Goal: Connect with others: Connect with other users

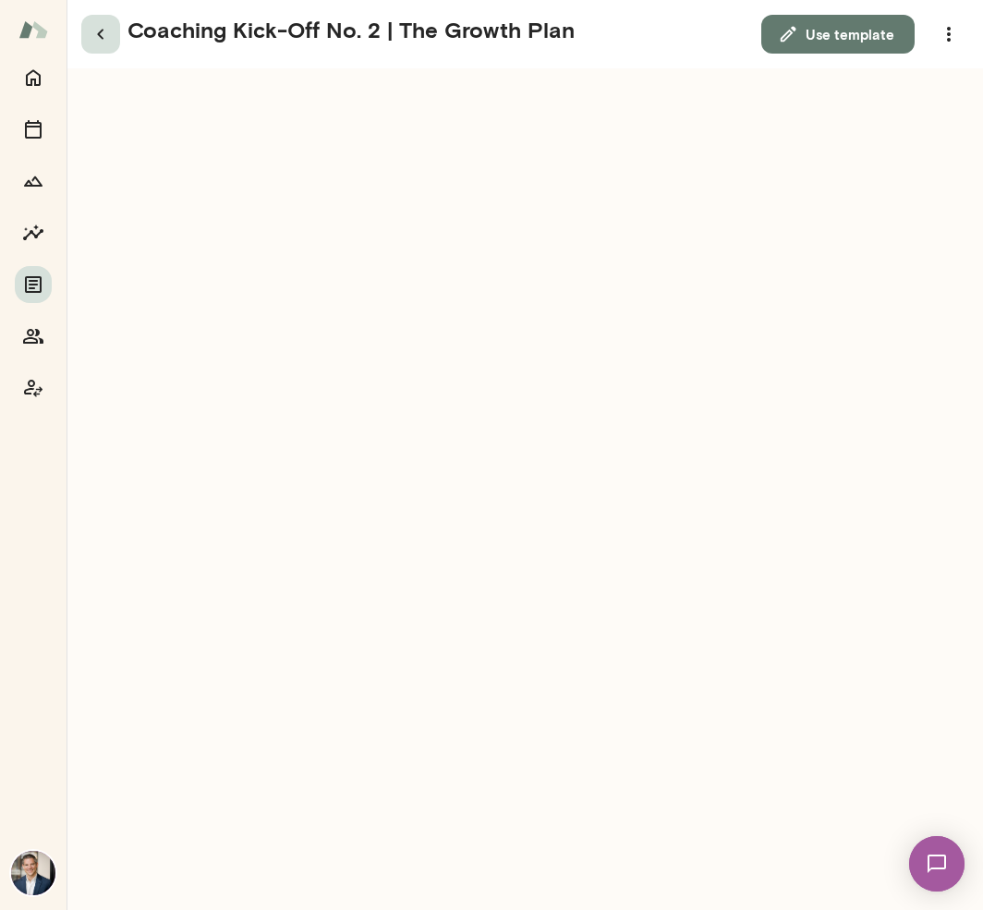
click at [103, 35] on icon "button" at bounding box center [101, 34] width 22 height 22
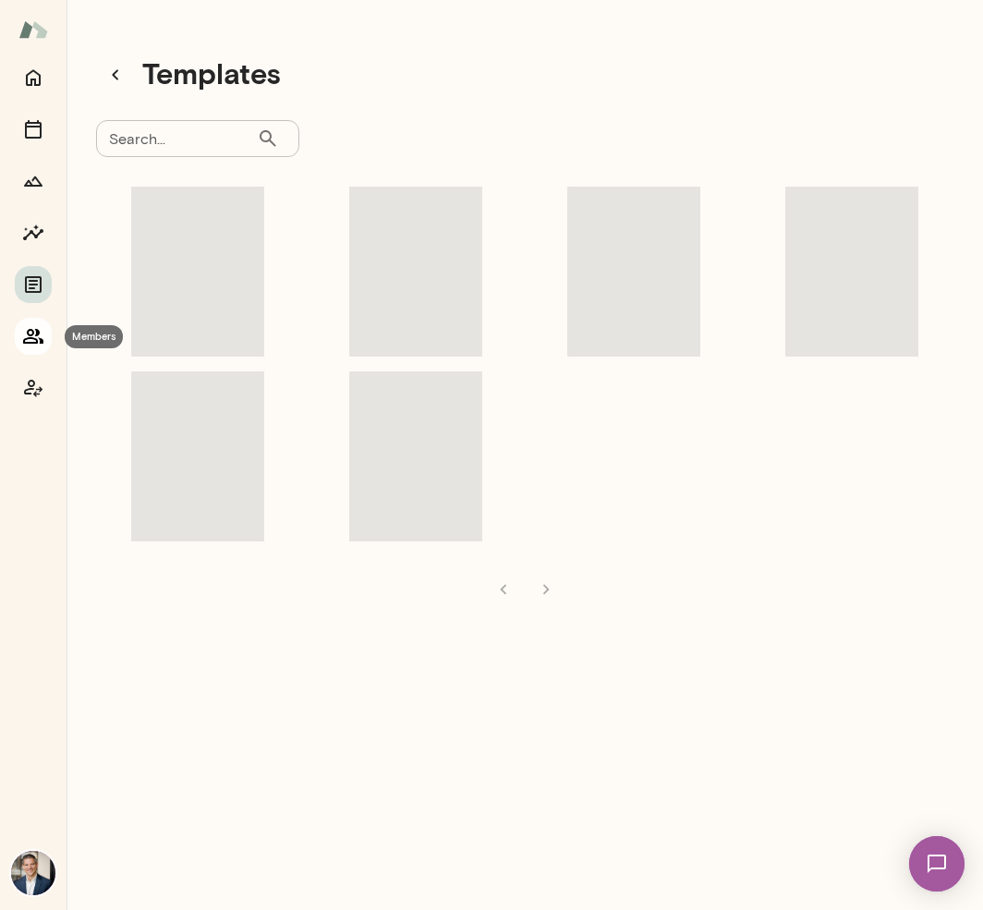
click at [45, 335] on button "Members" at bounding box center [33, 336] width 37 height 37
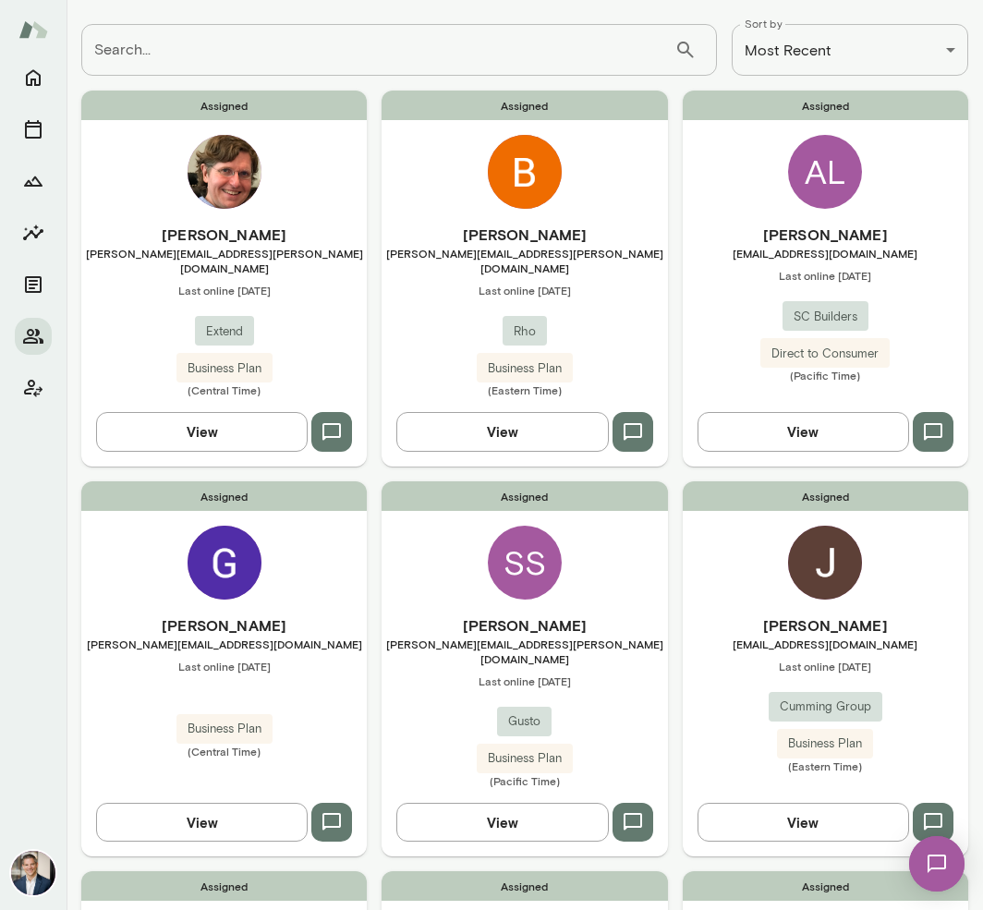
scroll to position [104, 0]
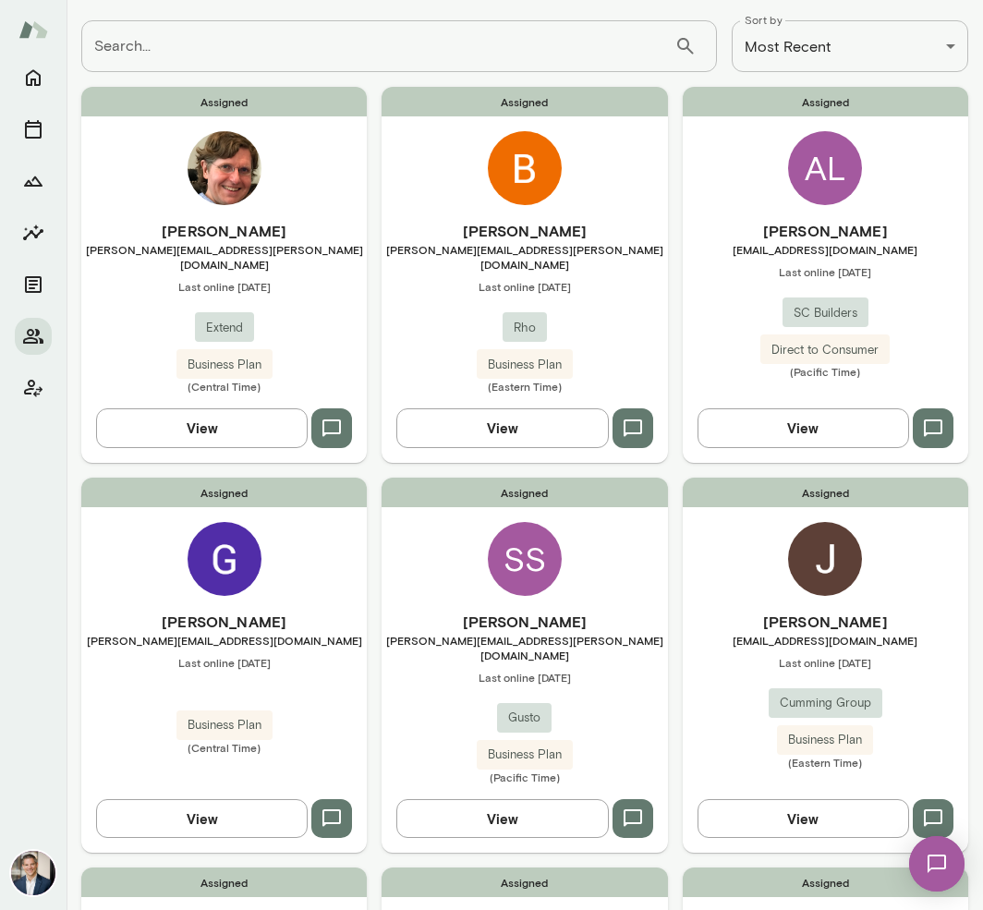
click at [835, 239] on h6 "[PERSON_NAME]" at bounding box center [826, 231] width 286 height 22
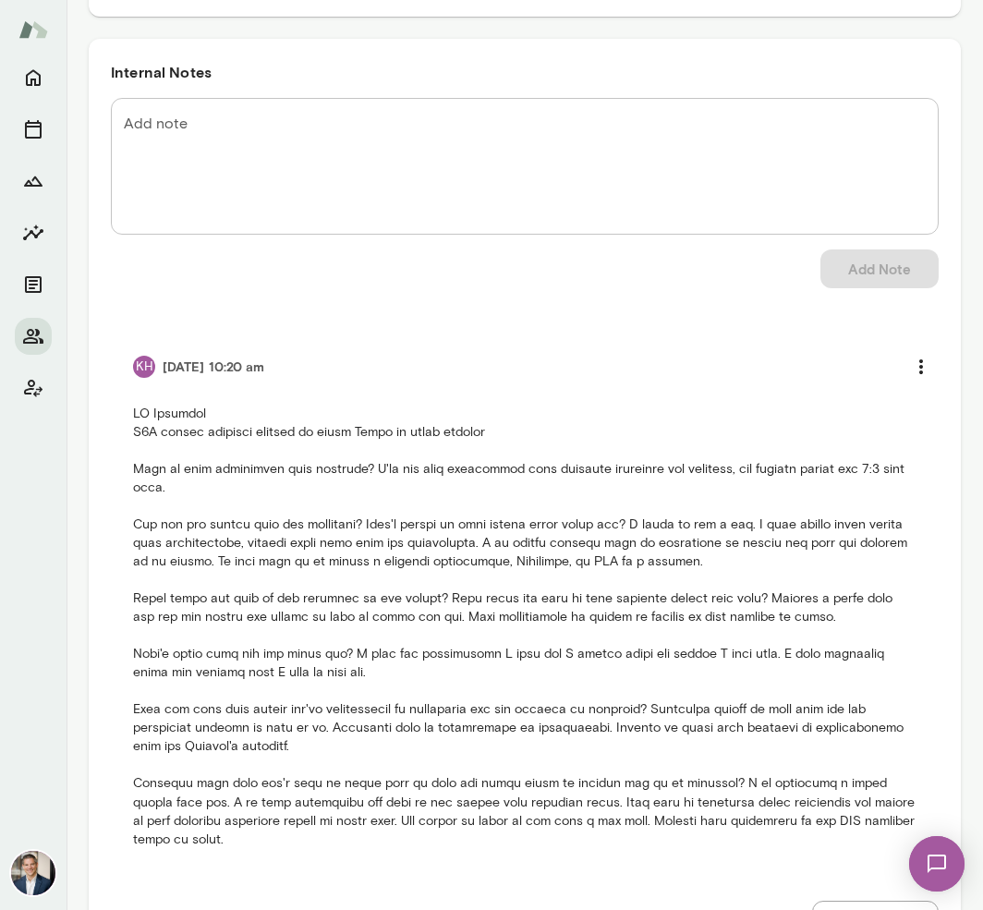
scroll to position [1474, 0]
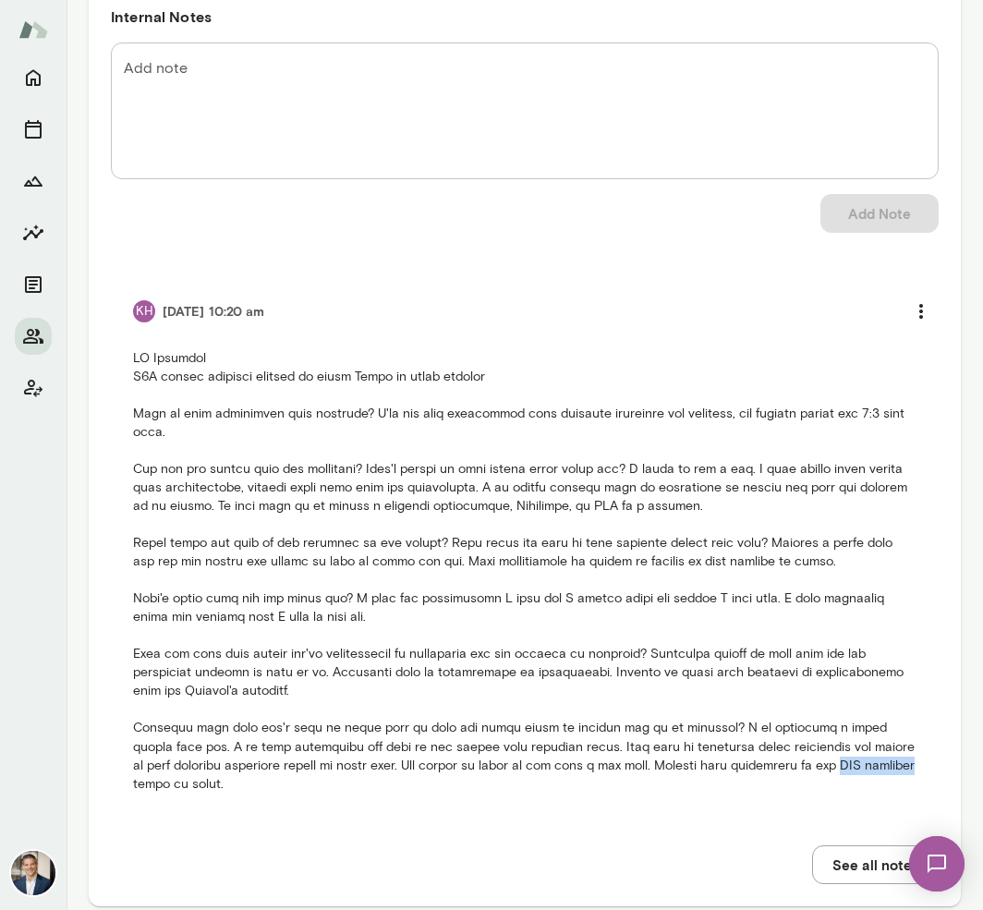
drag, startPoint x: 753, startPoint y: 763, endPoint x: 823, endPoint y: 763, distance: 70.2
click at [823, 763] on p at bounding box center [525, 571] width 784 height 444
copy p "AEC industry"
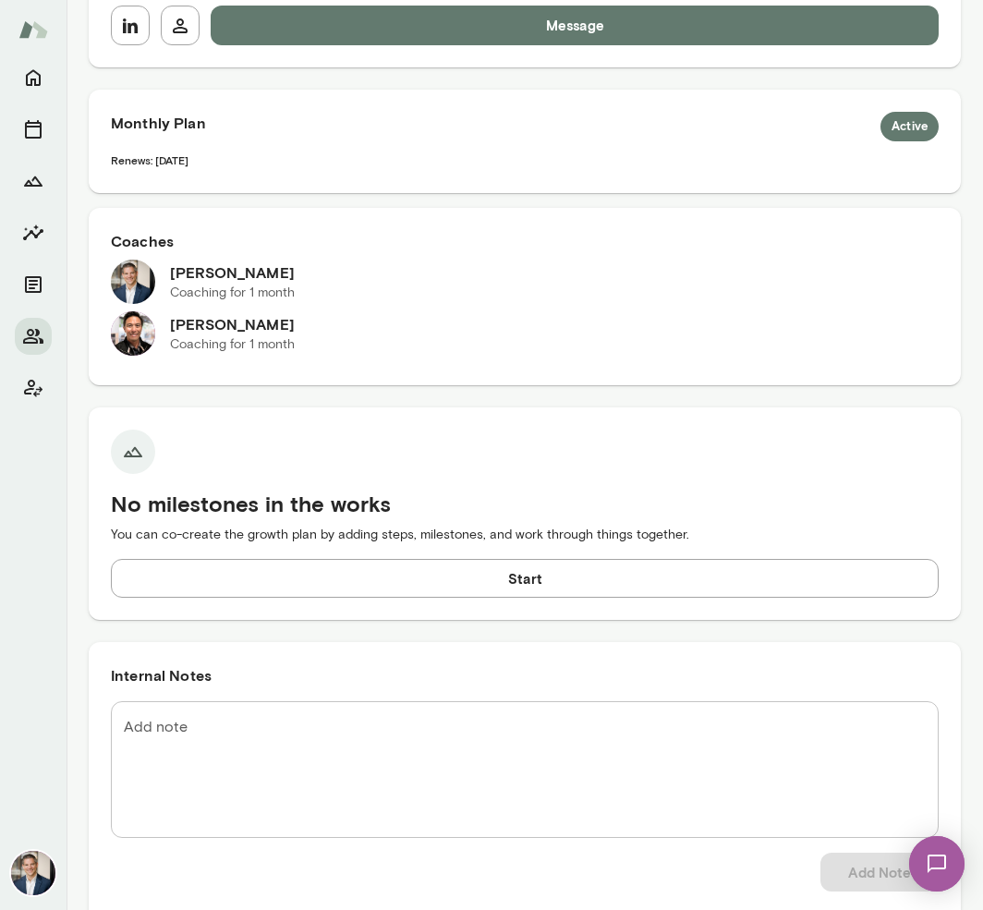
scroll to position [0, 0]
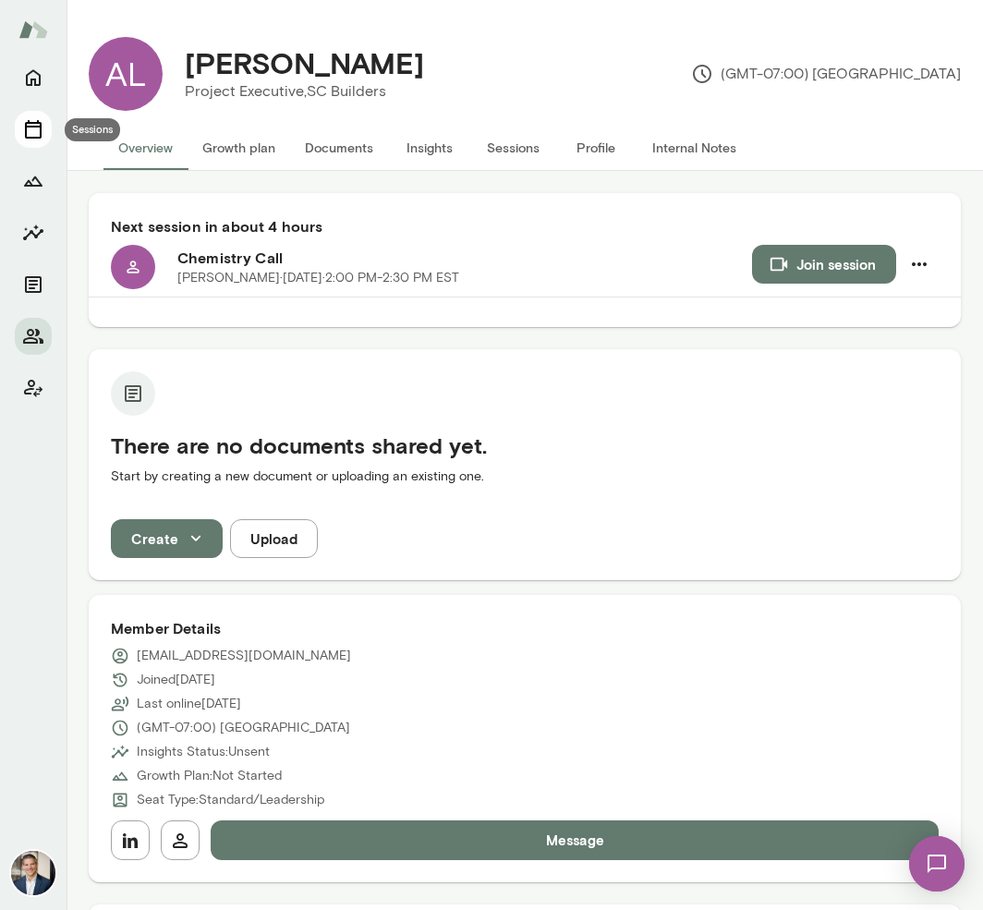
click at [32, 120] on icon "Sessions" at bounding box center [33, 129] width 22 height 22
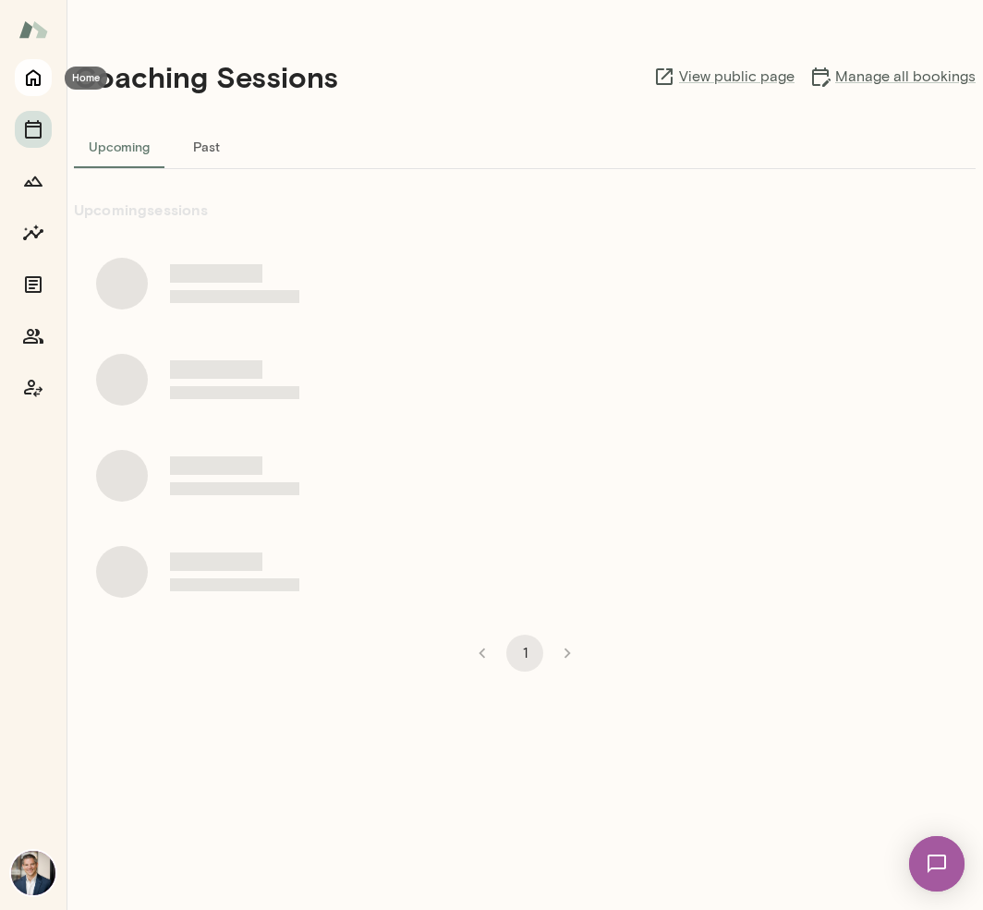
click at [25, 79] on icon "Home" at bounding box center [33, 78] width 22 height 22
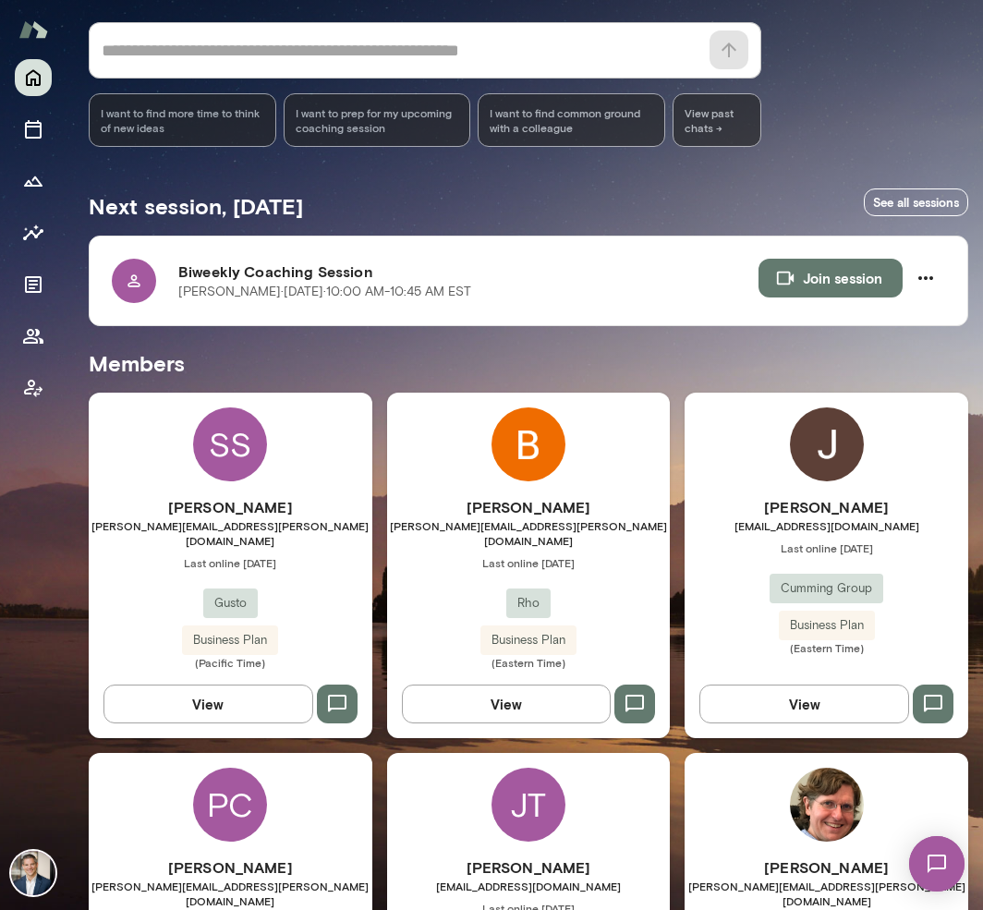
scroll to position [341, 0]
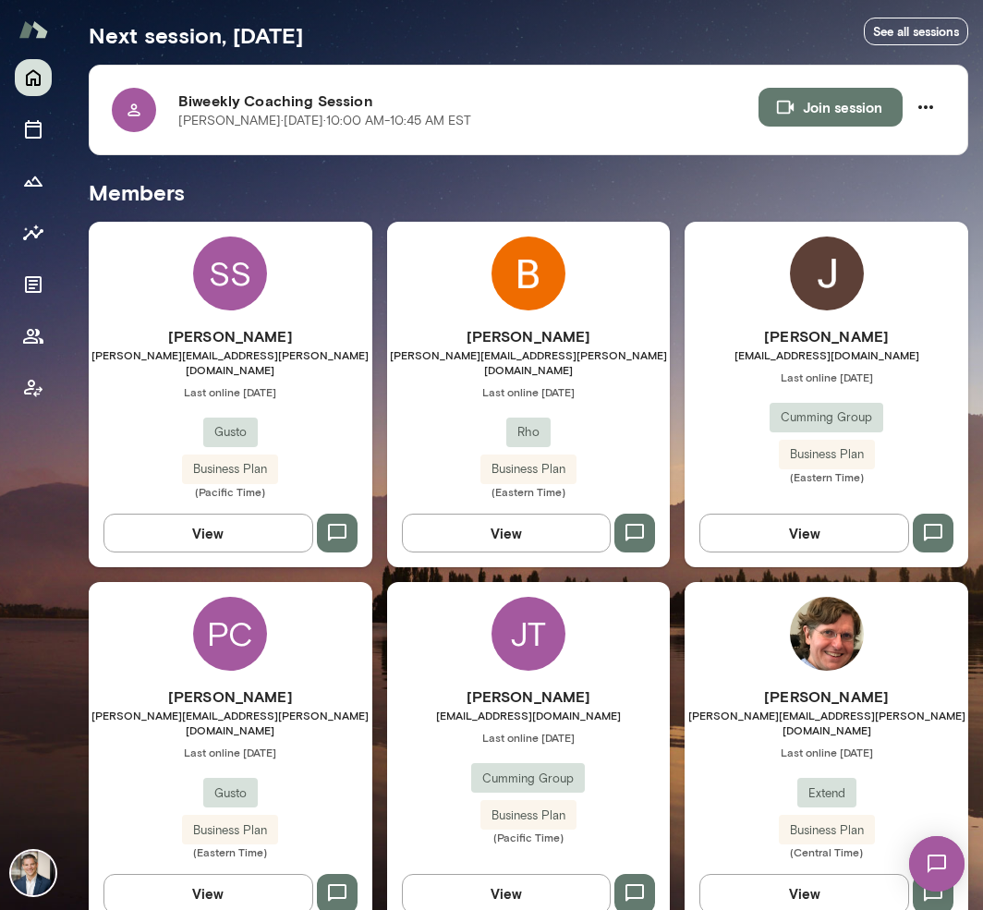
click at [223, 262] on div "SS" at bounding box center [230, 274] width 74 height 74
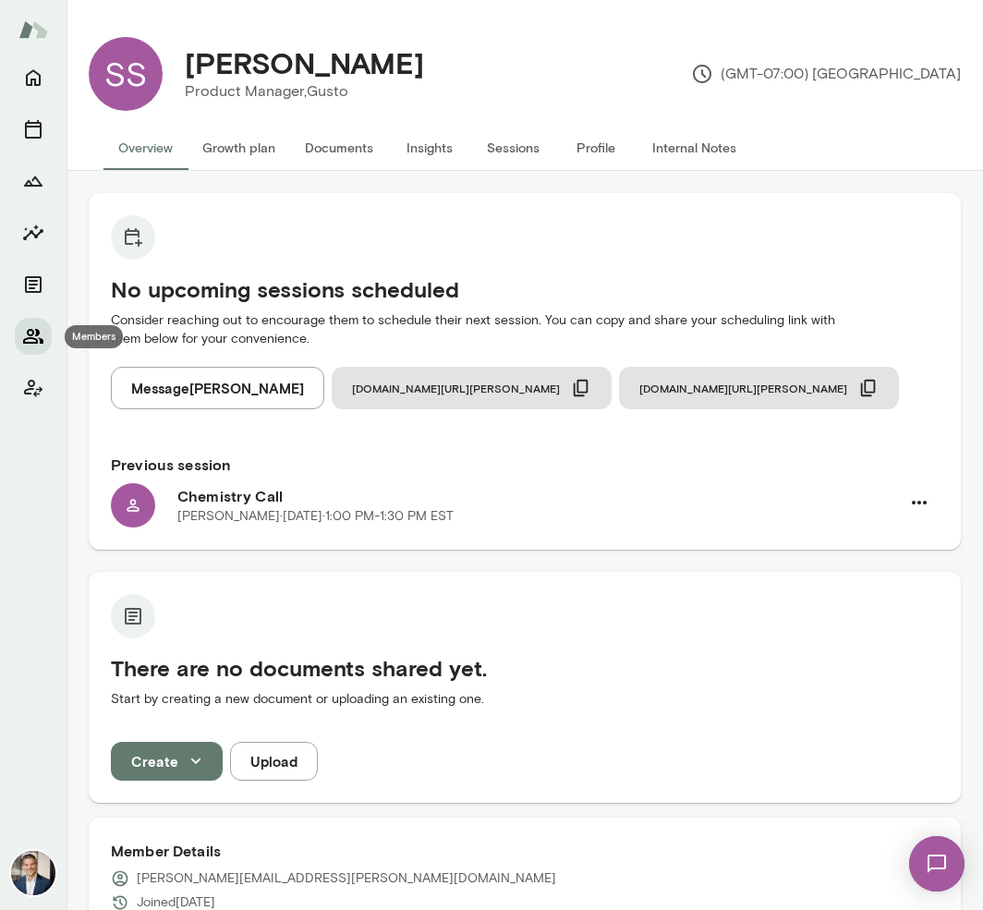
click at [46, 333] on button "Members" at bounding box center [33, 336] width 37 height 37
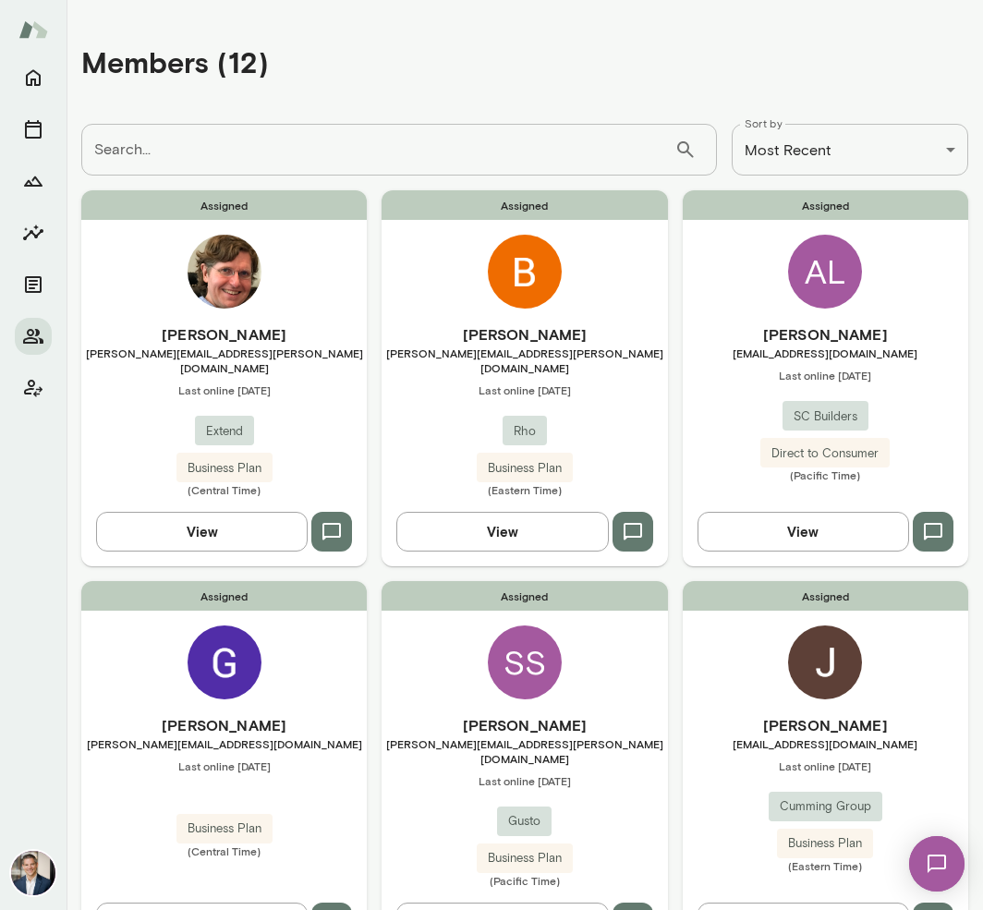
scroll to position [18, 0]
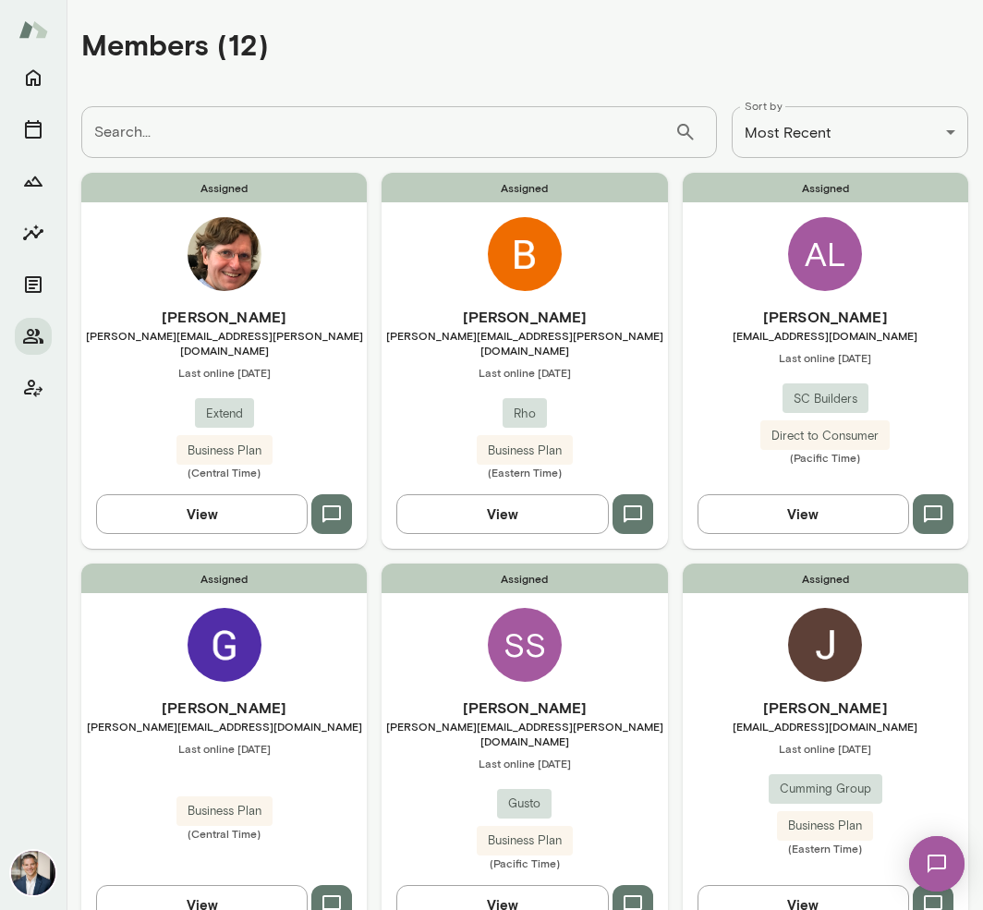
click at [534, 328] on span "[PERSON_NAME][EMAIL_ADDRESS][PERSON_NAME][DOMAIN_NAME]" at bounding box center [525, 343] width 286 height 30
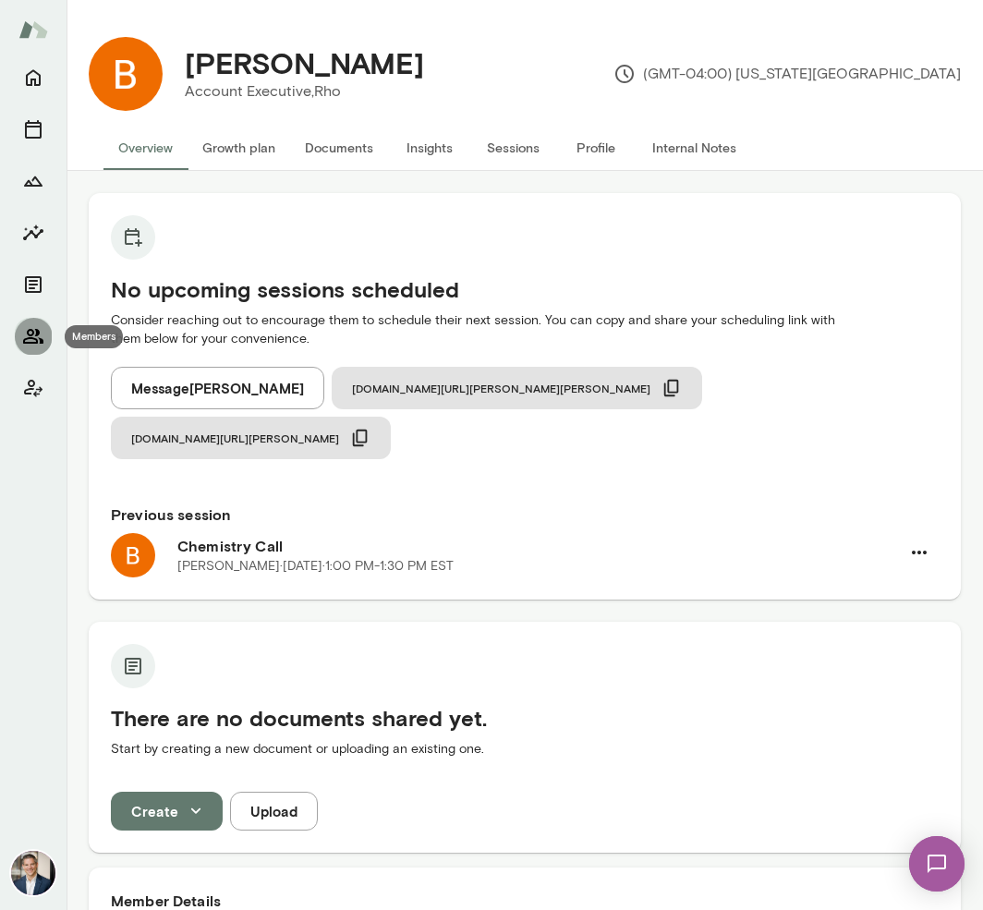
click at [42, 335] on icon "Members" at bounding box center [33, 336] width 22 height 22
